Goal: Task Accomplishment & Management: Manage account settings

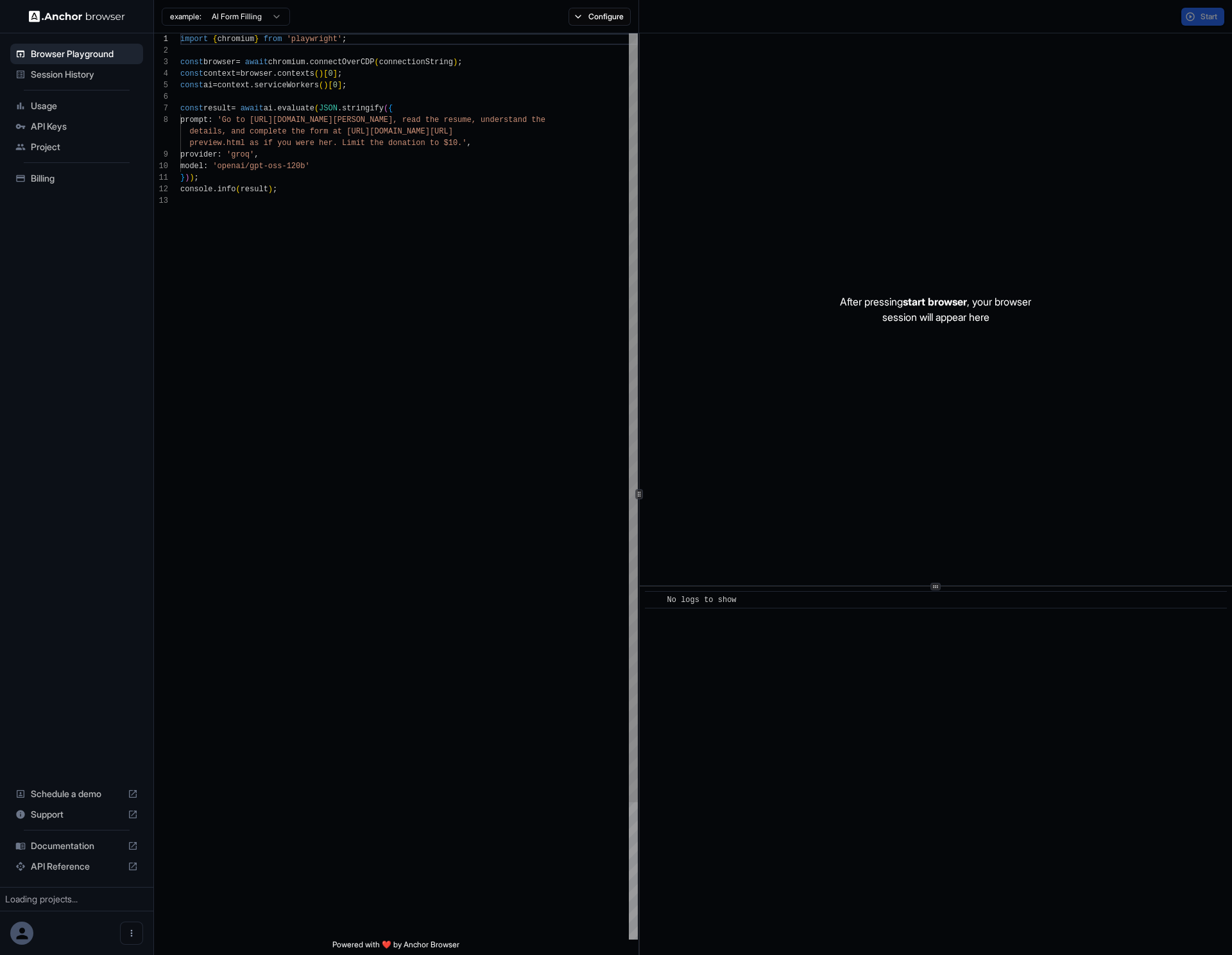
scroll to position [93, 0]
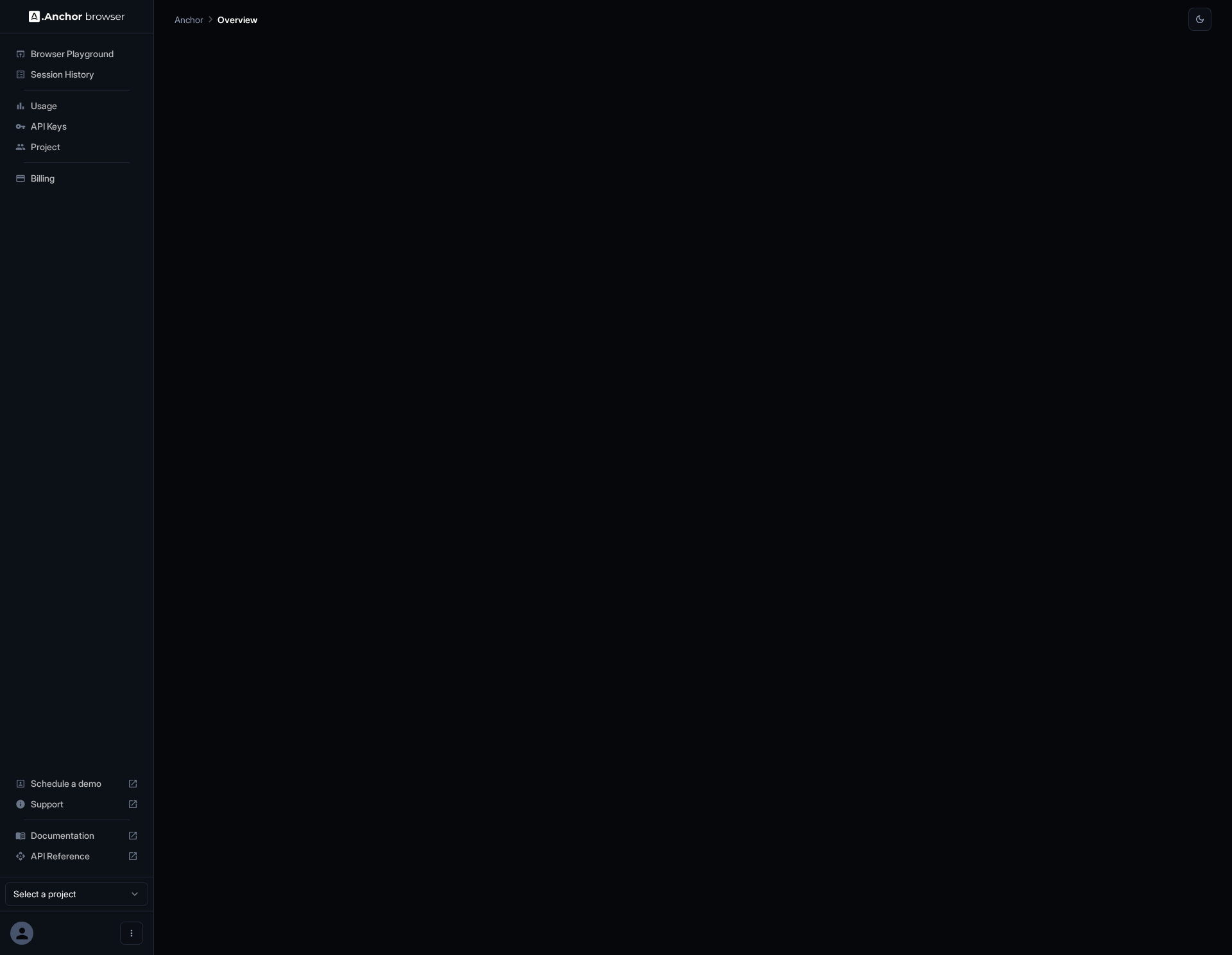
click at [55, 131] on span "API Keys" at bounding box center [84, 126] width 107 height 13
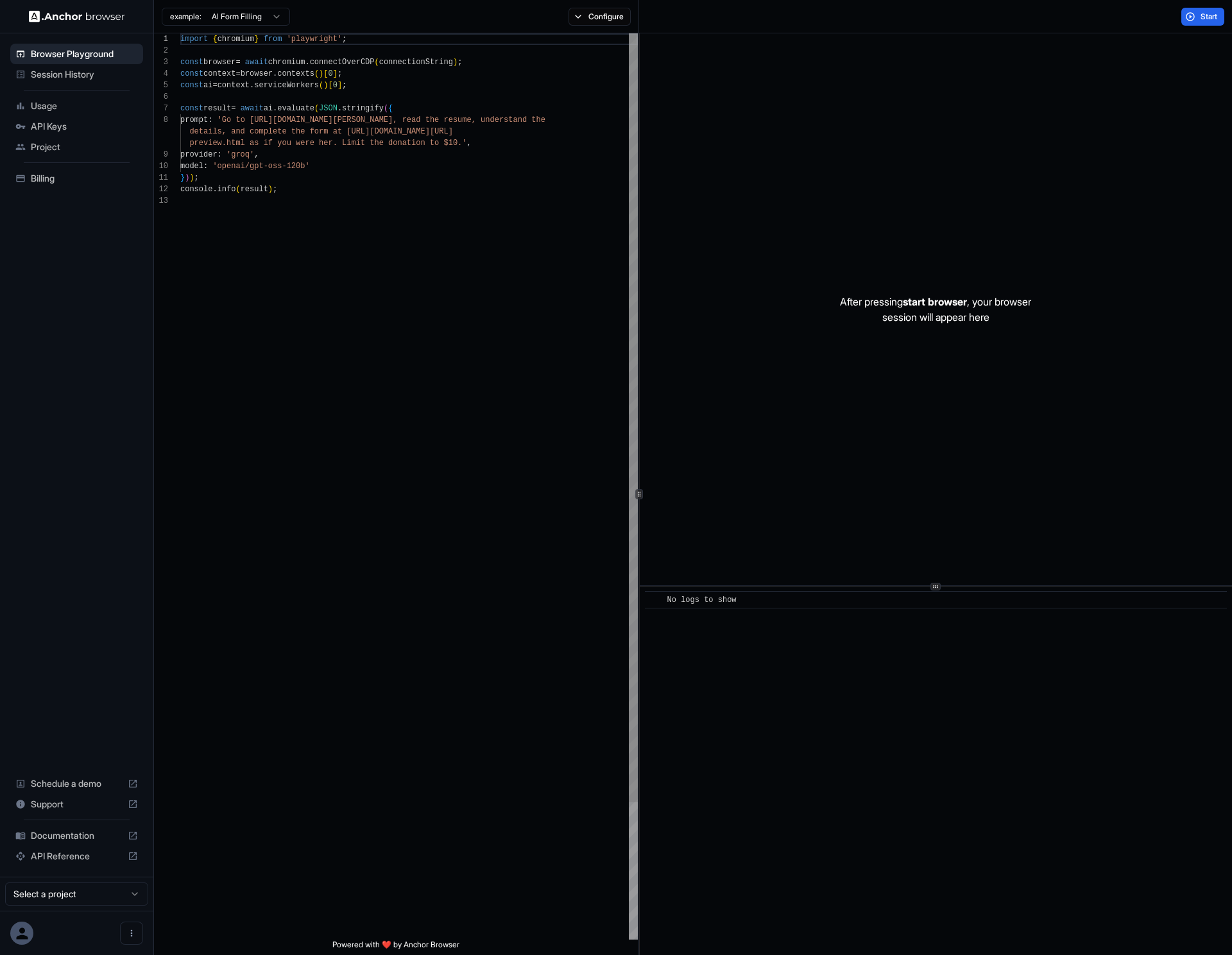
scroll to position [93, 0]
click at [80, 124] on span "API Keys" at bounding box center [84, 126] width 107 height 13
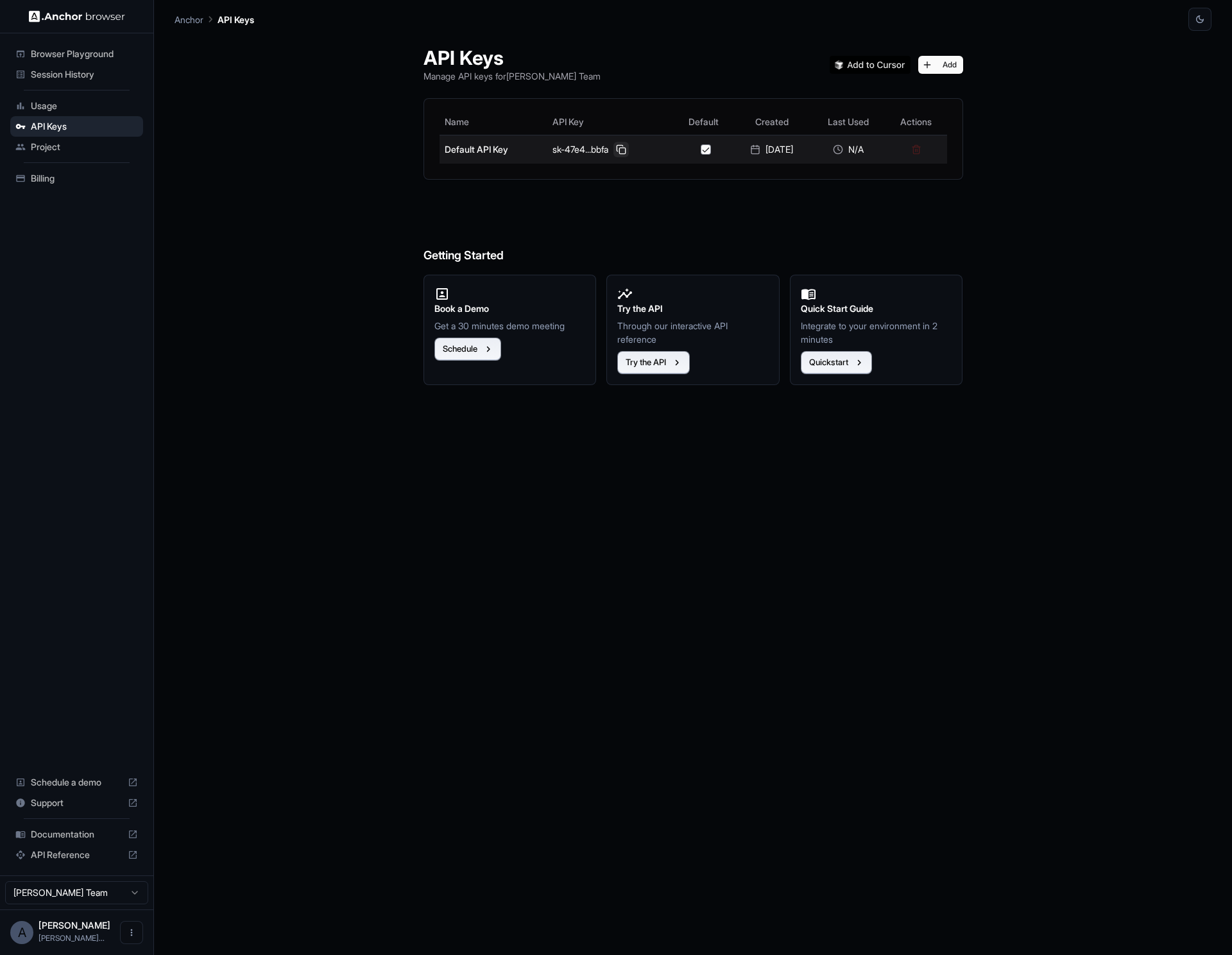
click at [616, 148] on button at bounding box center [621, 150] width 16 height 16
